Goal: Navigation & Orientation: Find specific page/section

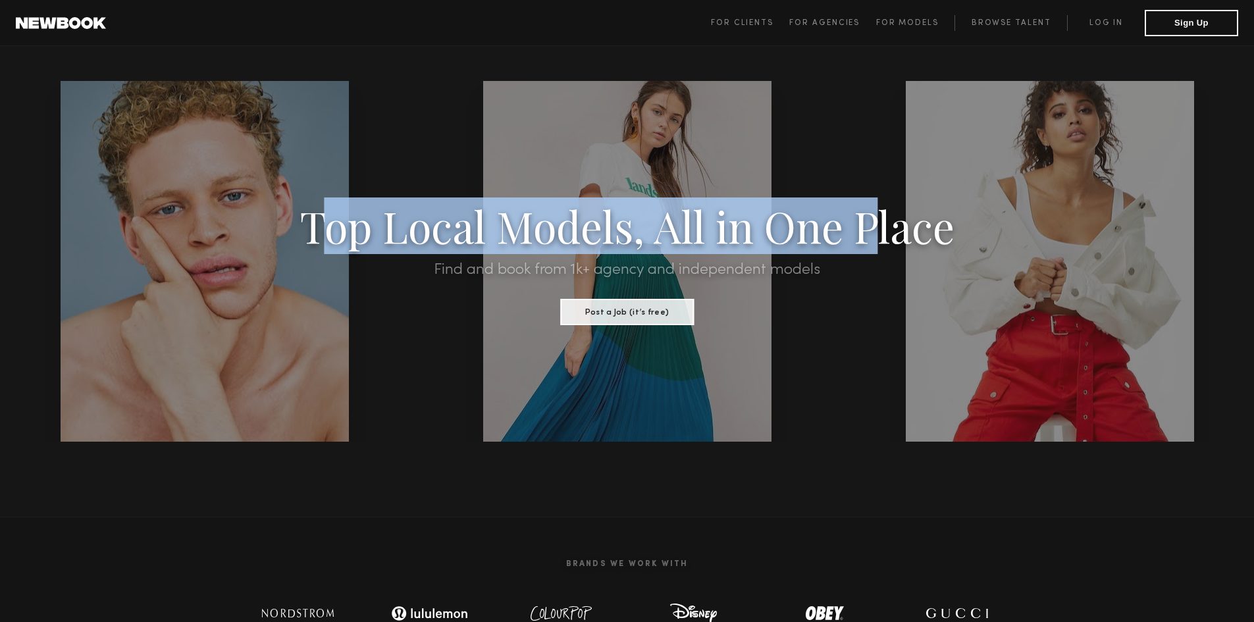
drag, startPoint x: 327, startPoint y: 210, endPoint x: 895, endPoint y: 230, distance: 568.6
click at [888, 230] on h1 "Top Local Models, All in One Place" at bounding box center [627, 225] width 1066 height 41
click at [898, 230] on h1 "Top Local Models, All in One Place" at bounding box center [627, 225] width 1066 height 41
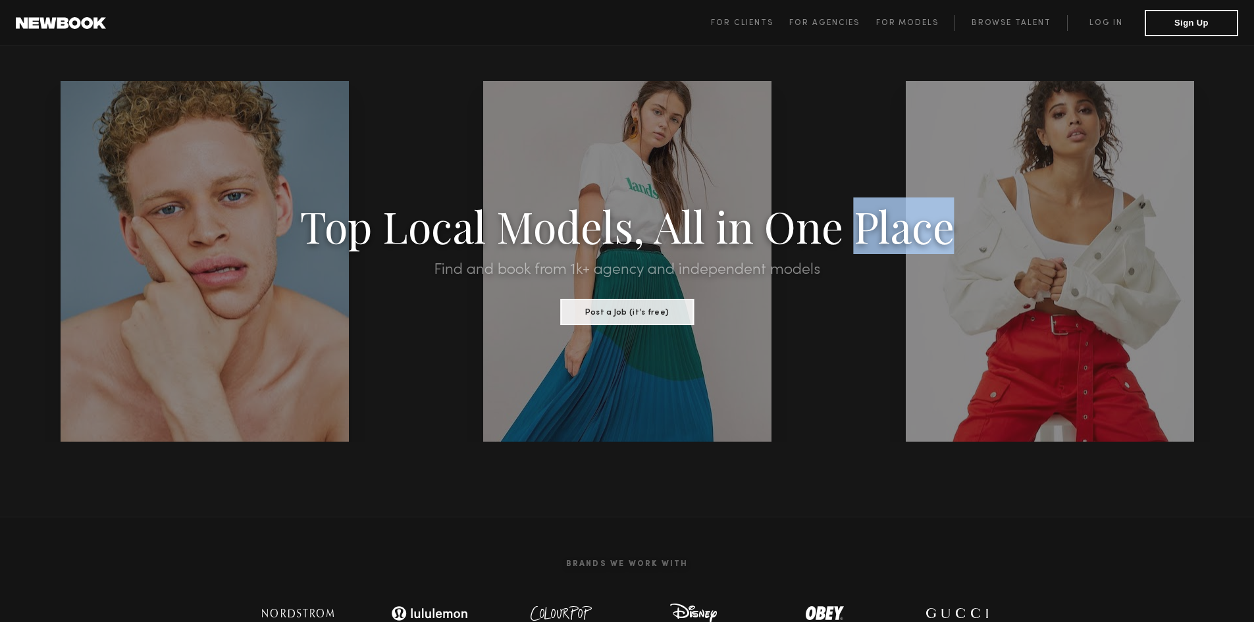
click at [898, 230] on h1 "Top Local Models, All in One Place" at bounding box center [627, 225] width 1066 height 41
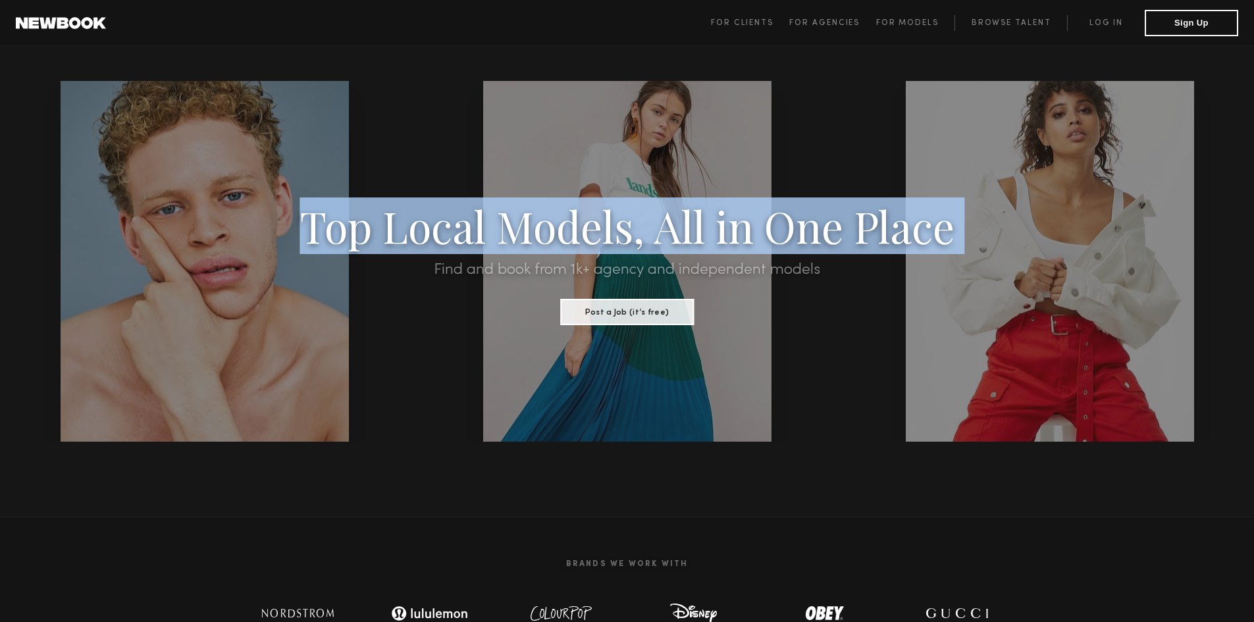
click at [898, 230] on h1 "Top Local Models, All in One Place" at bounding box center [627, 225] width 1066 height 41
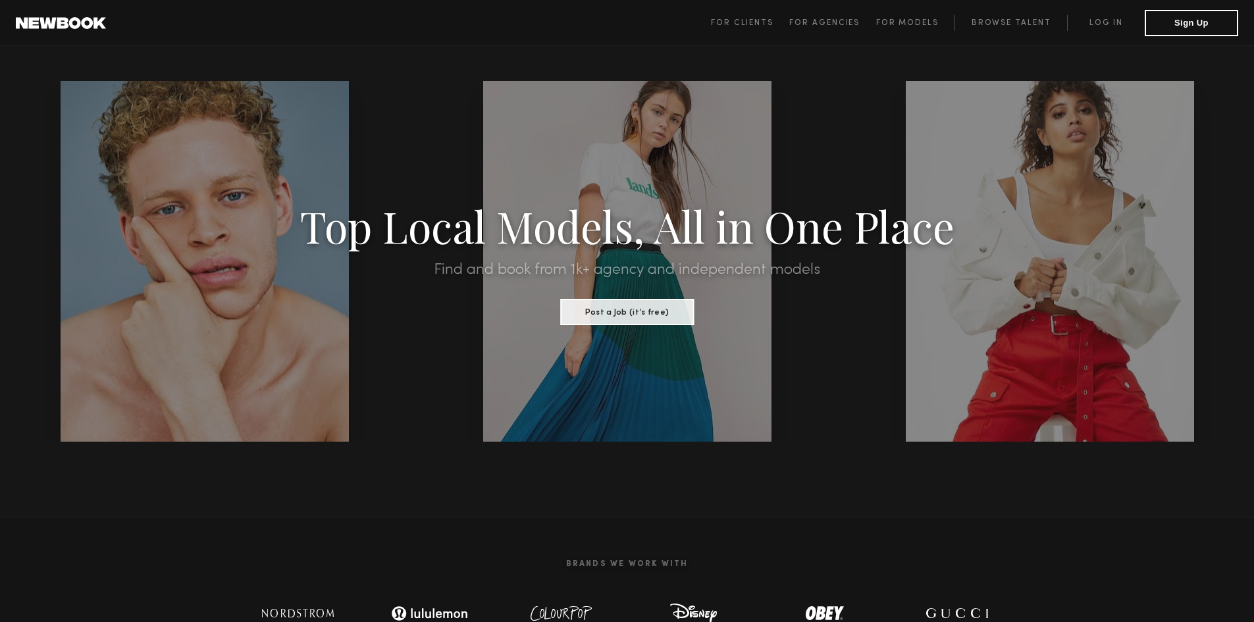
click at [791, 273] on h2 "Find and book from 1k+ agency and independent models" at bounding box center [627, 270] width 1066 height 16
click at [782, 238] on h1 "Top Local Models, All in One Place" at bounding box center [627, 225] width 1066 height 41
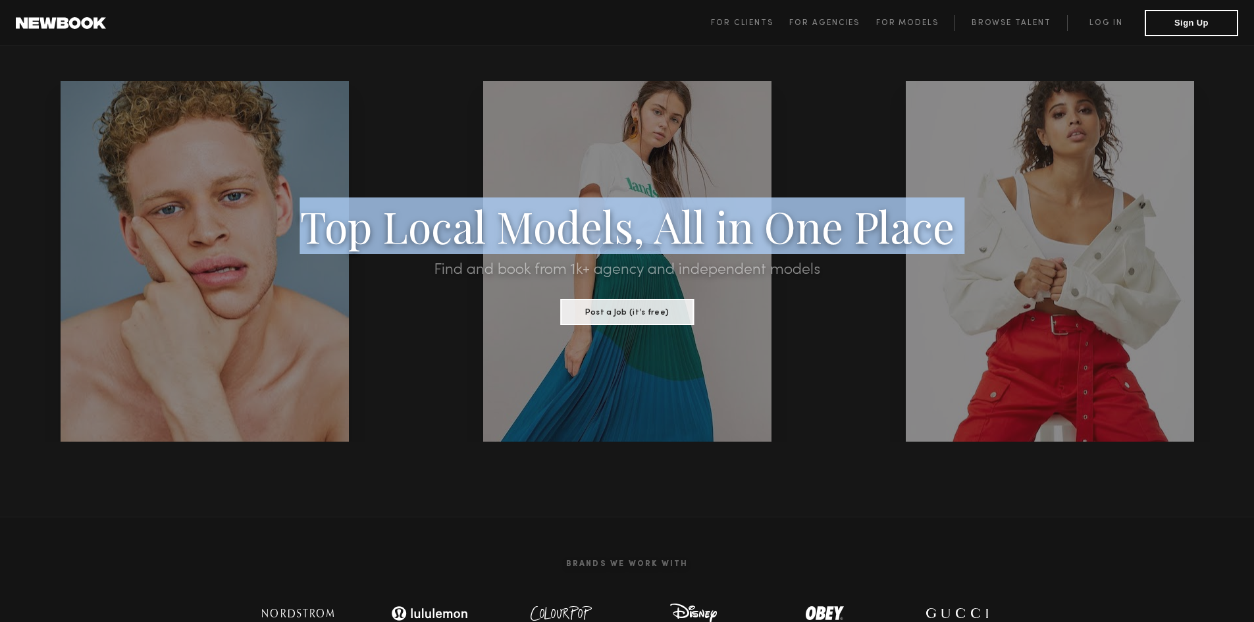
click at [782, 238] on h1 "Top Local Models, All in One Place" at bounding box center [627, 225] width 1066 height 41
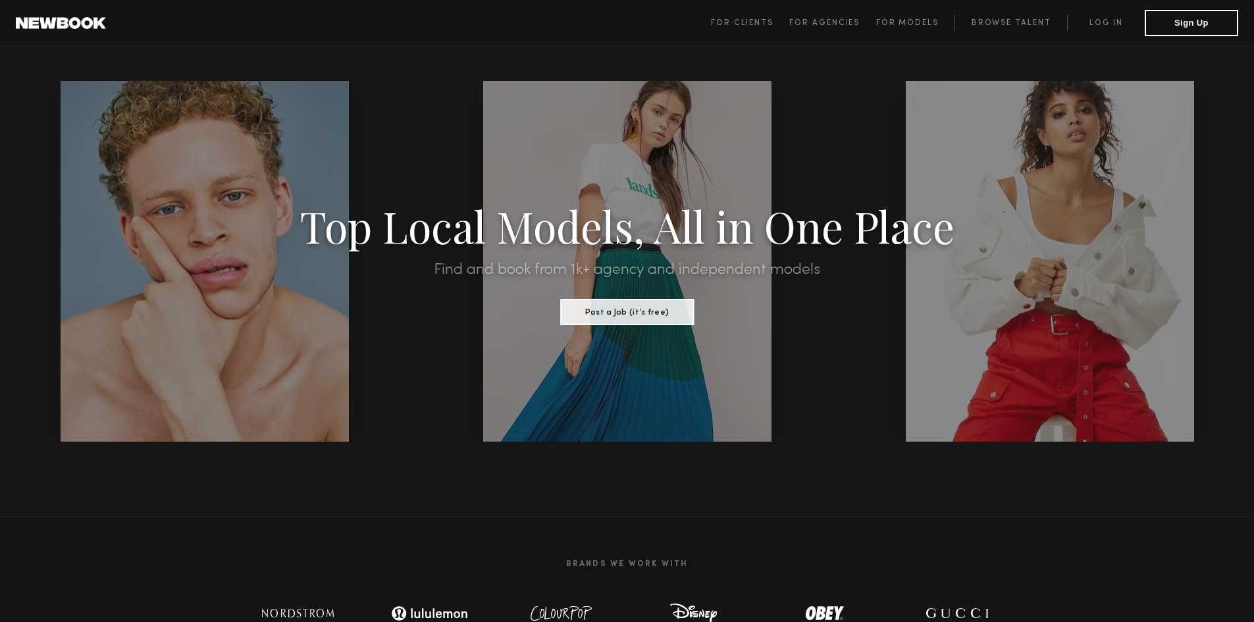
click at [782, 268] on h2 "Find and book from 1k+ agency and independent models" at bounding box center [627, 270] width 1066 height 16
click at [804, 277] on h2 "Find and book from 1k+ agency and independent models" at bounding box center [627, 270] width 1066 height 16
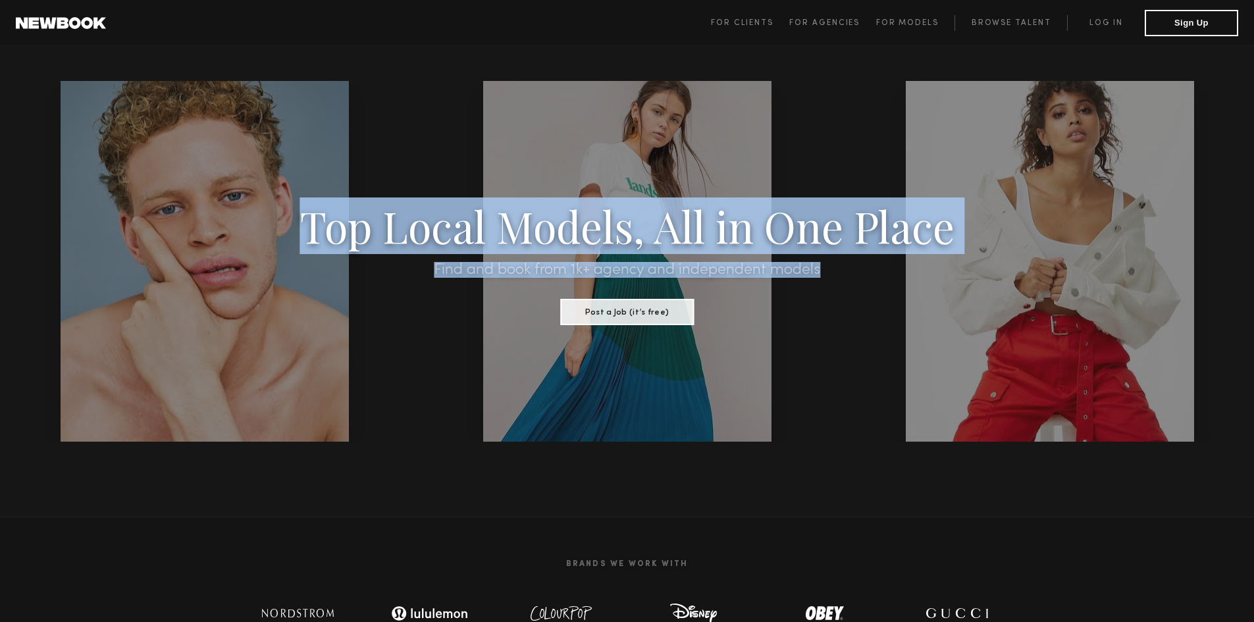
drag, startPoint x: 820, startPoint y: 267, endPoint x: 302, endPoint y: 222, distance: 520.8
click at [302, 222] on div "Top Local Models, All in One Place Find and book from 1k+ agency and independen…" at bounding box center [627, 262] width 1066 height 128
click at [301, 222] on h1 "Top Local Models, All in One Place" at bounding box center [627, 225] width 1066 height 41
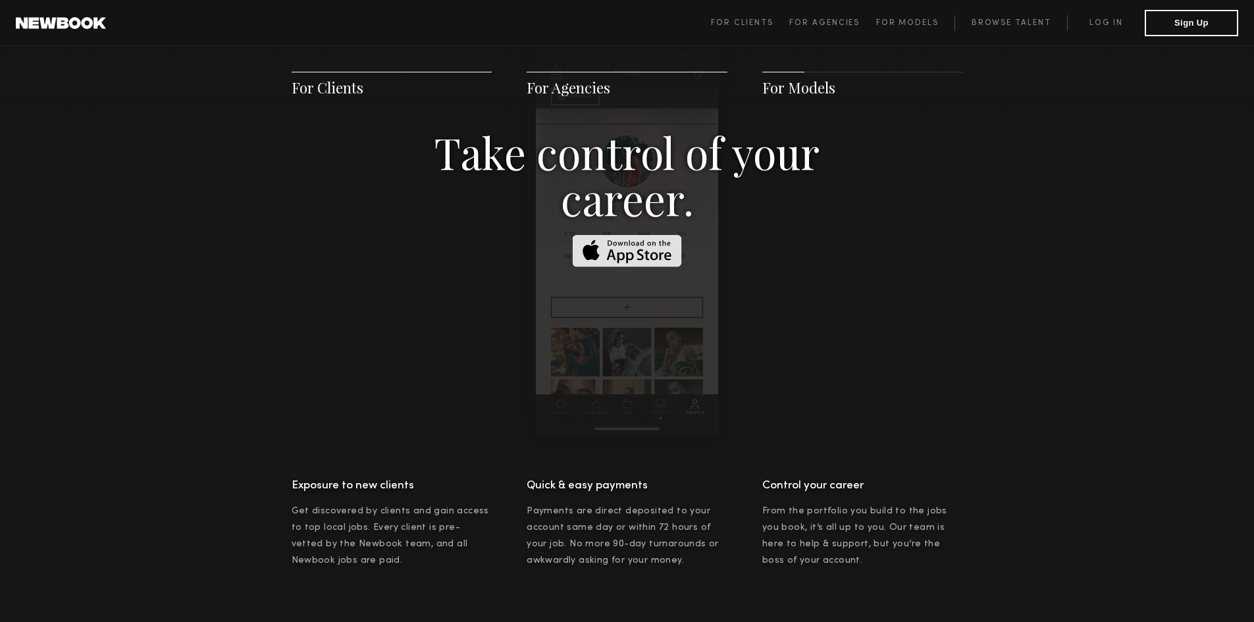
scroll to position [2502, 0]
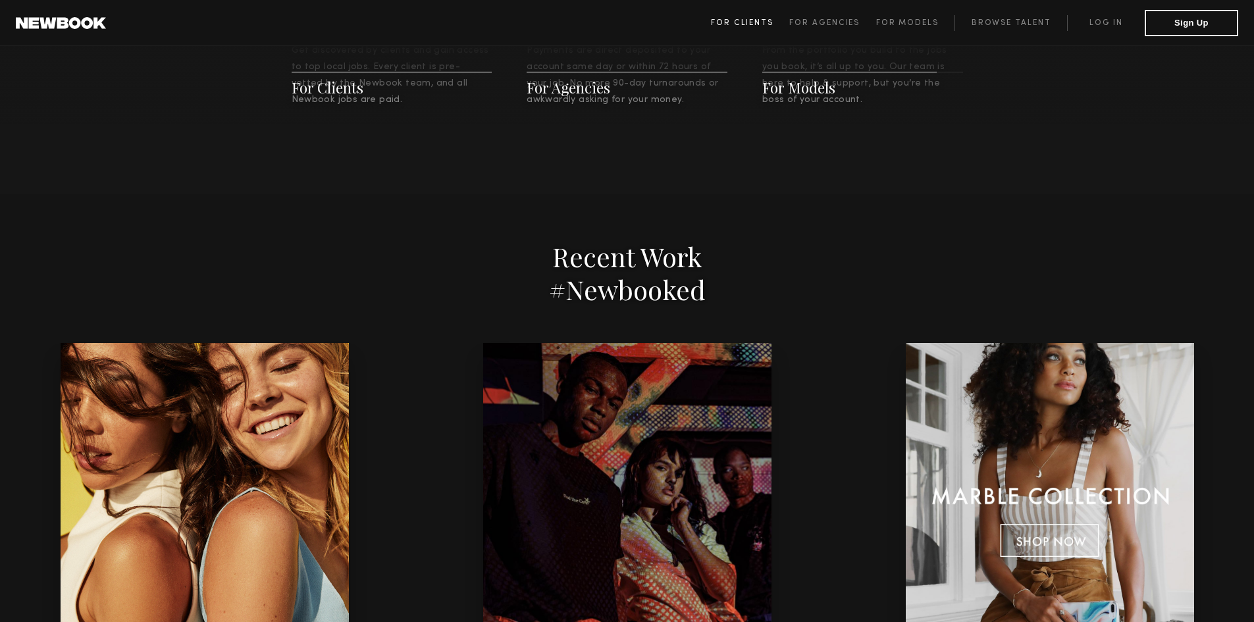
click at [787, 23] on link "For Clients" at bounding box center [750, 23] width 78 height 16
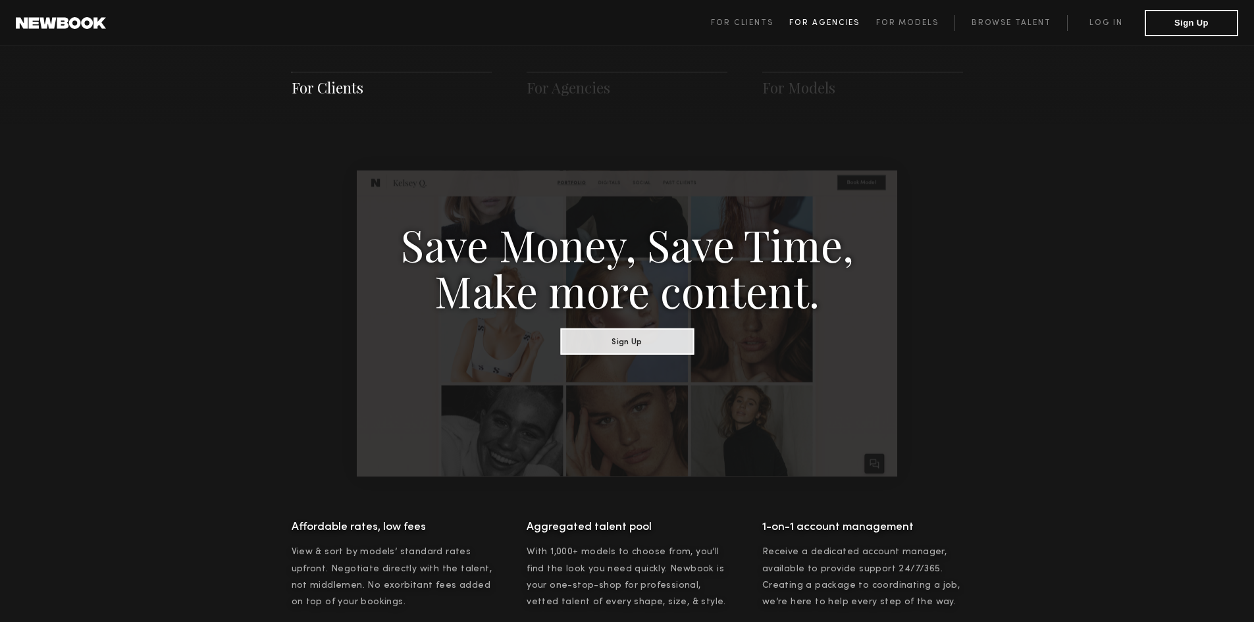
click at [810, 23] on span "For Agencies" at bounding box center [824, 23] width 70 height 8
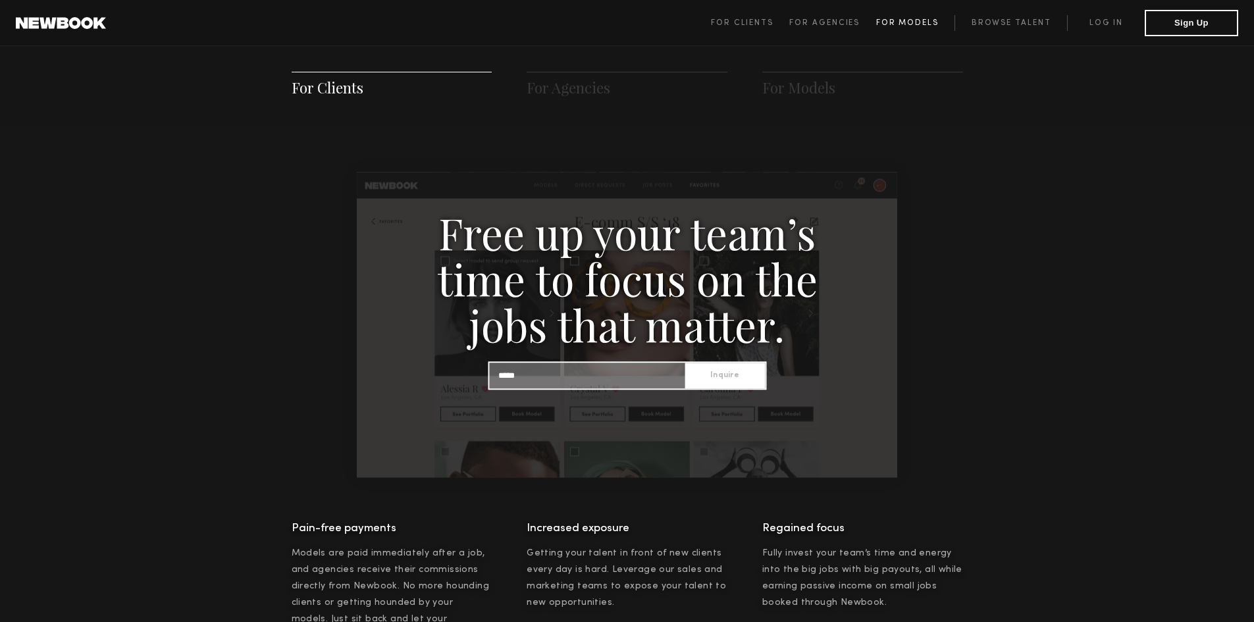
click at [895, 25] on span "For Models" at bounding box center [907, 23] width 63 height 8
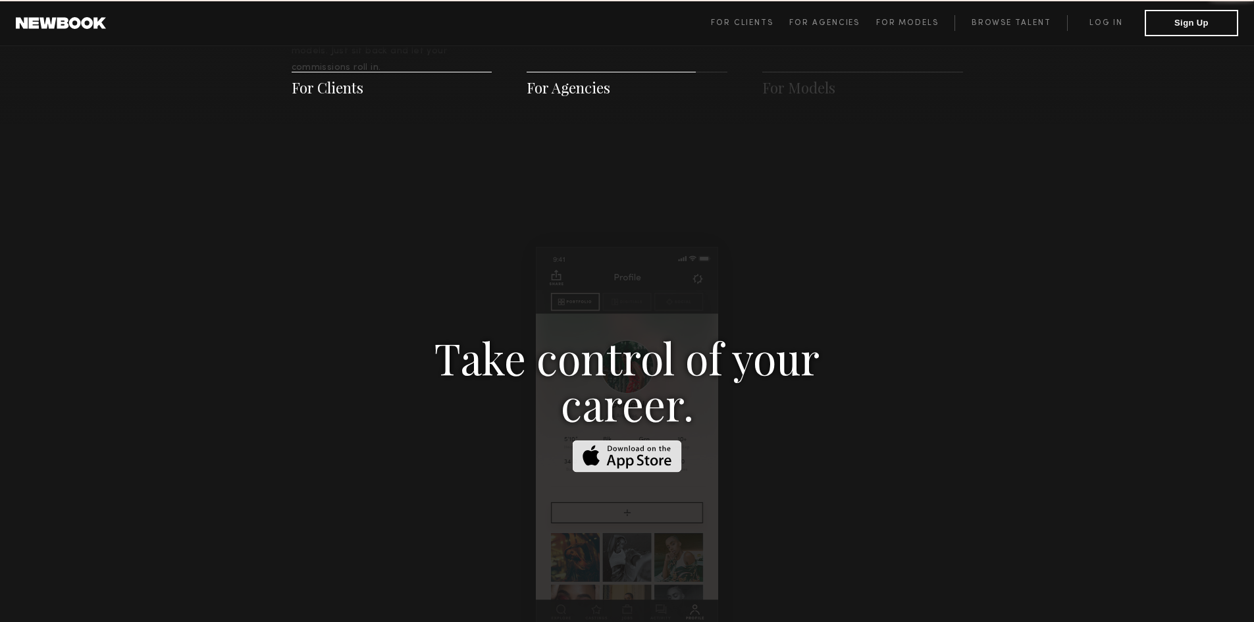
scroll to position [1895, 0]
